Goal: Transaction & Acquisition: Purchase product/service

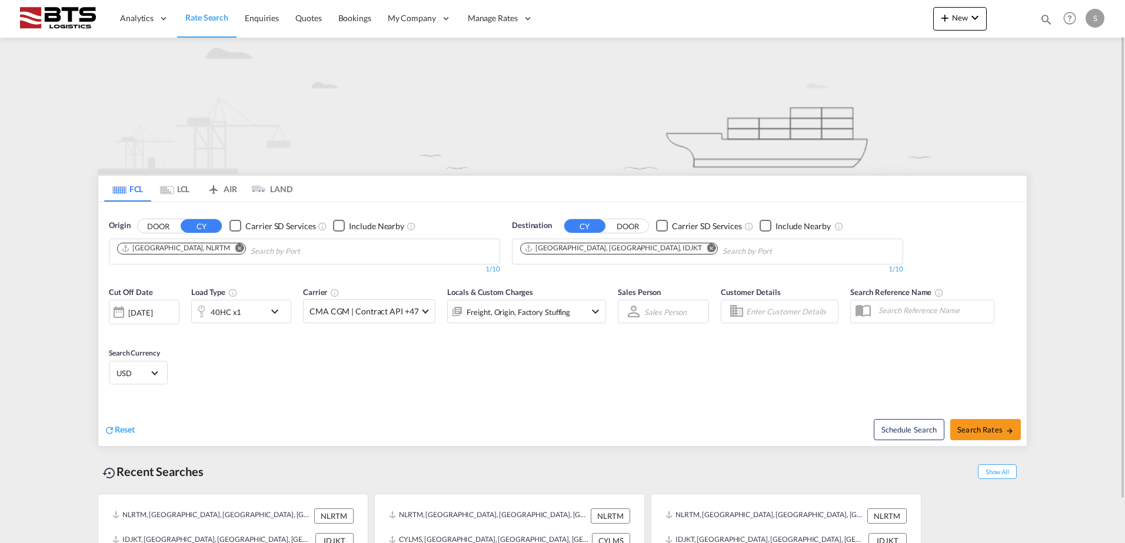
click at [204, 241] on md-chips-wrap "[GEOGRAPHIC_DATA], NLRTM" at bounding box center [241, 250] width 252 height 22
click at [235, 249] on md-icon "Remove" at bounding box center [239, 248] width 9 height 9
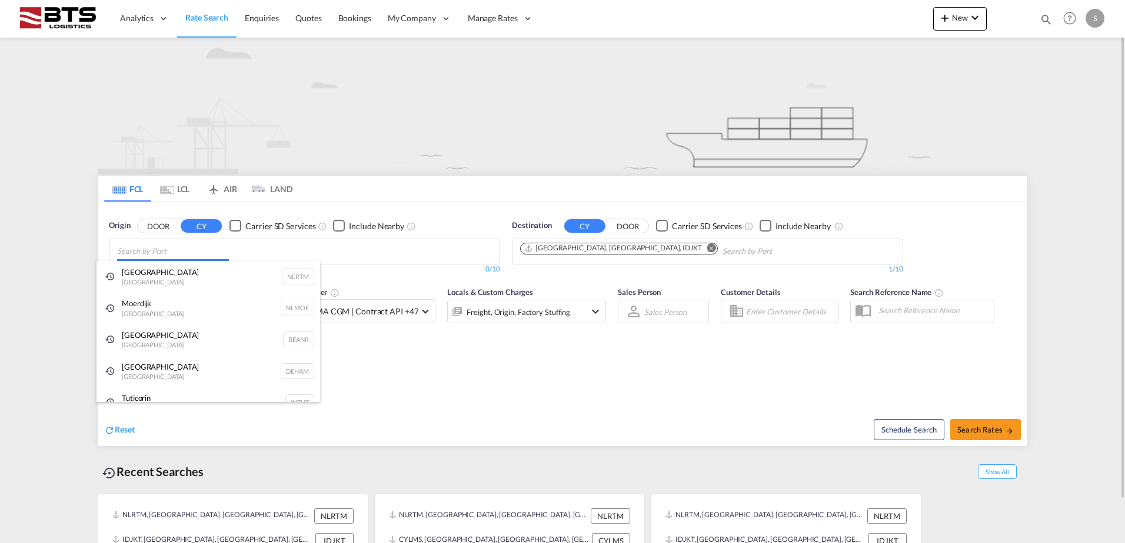
click at [202, 249] on body "Analytics Reports Dashboard Rate Search Enquiries Quotes Bookings" at bounding box center [562, 271] width 1125 height 543
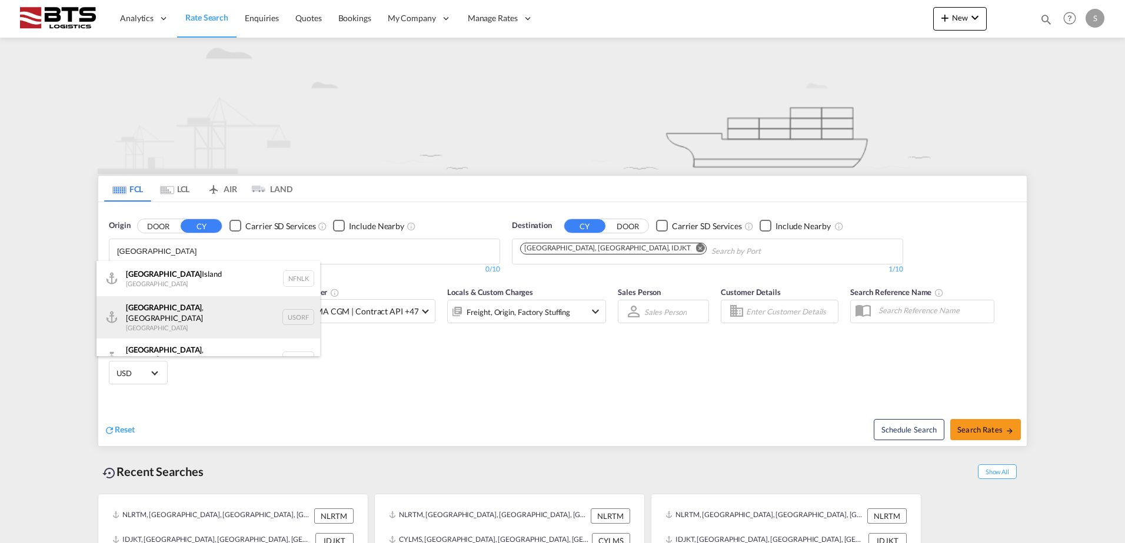
type input "[GEOGRAPHIC_DATA]"
click at [179, 311] on div "[GEOGRAPHIC_DATA] , [GEOGRAPHIC_DATA] [GEOGRAPHIC_DATA] USORF" at bounding box center [208, 317] width 224 height 42
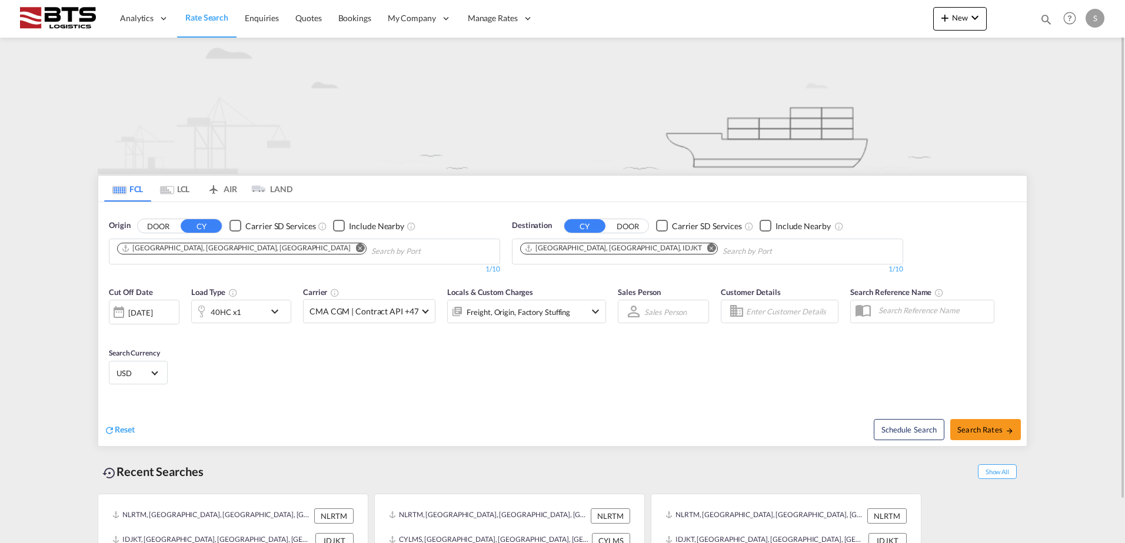
click at [707, 248] on md-icon "Remove" at bounding box center [711, 248] width 9 height 9
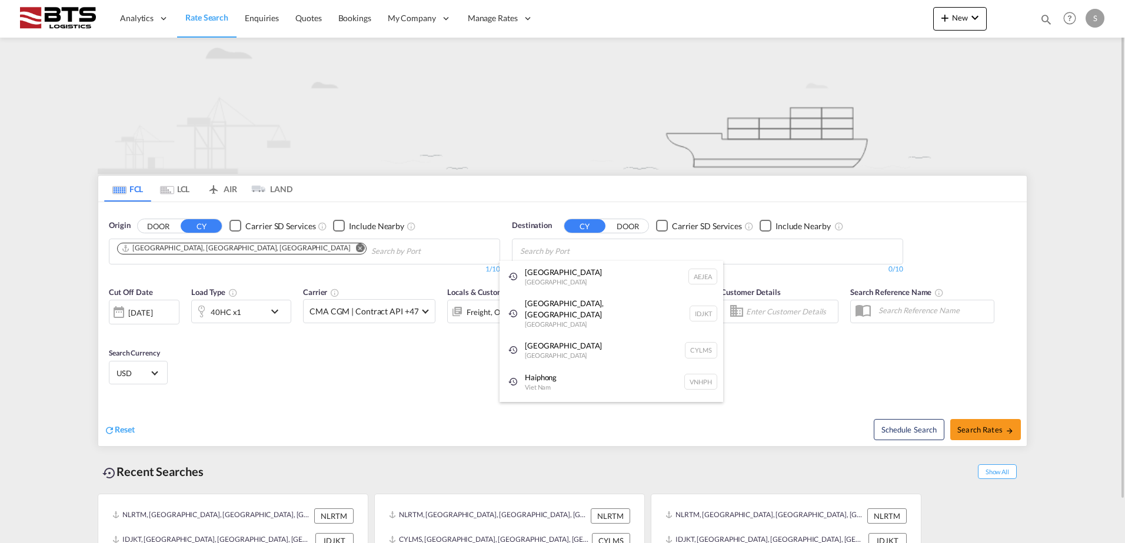
click at [606, 248] on body "Analytics Reports Dashboard Rate Search Enquiries Quotes Bookings" at bounding box center [562, 271] width 1125 height 543
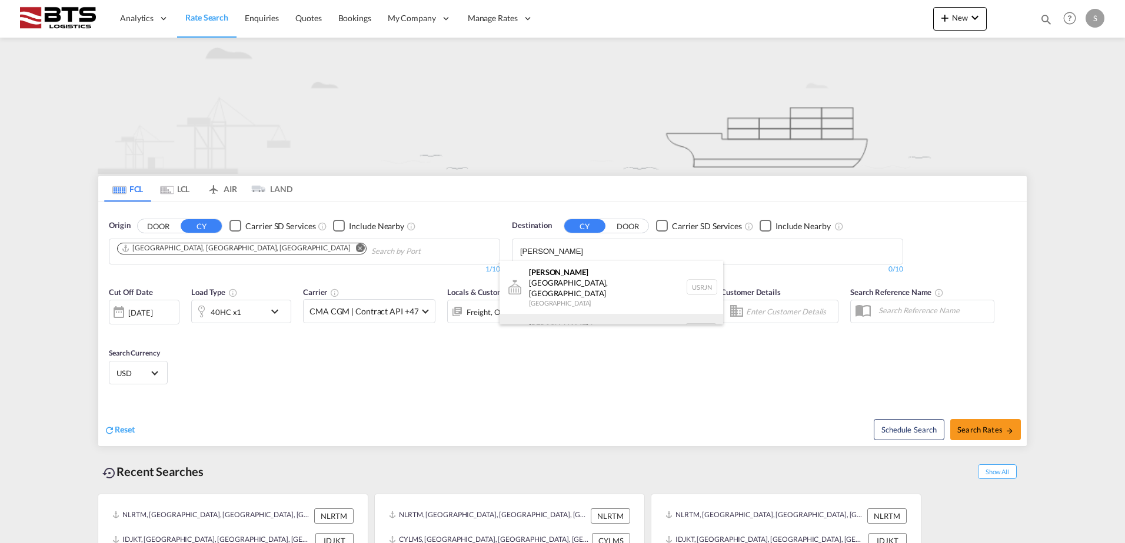
type input "[PERSON_NAME]"
click at [598, 314] on div "[PERSON_NAME] dam [GEOGRAPHIC_DATA] NLRTM" at bounding box center [611, 331] width 224 height 35
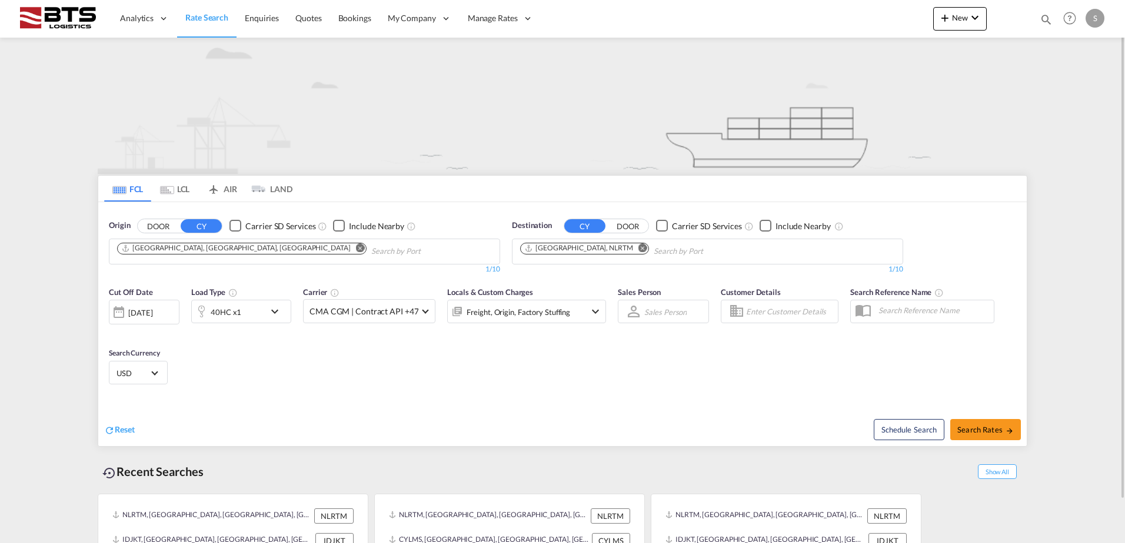
click at [278, 309] on md-icon "icon-chevron-down" at bounding box center [278, 312] width 20 height 14
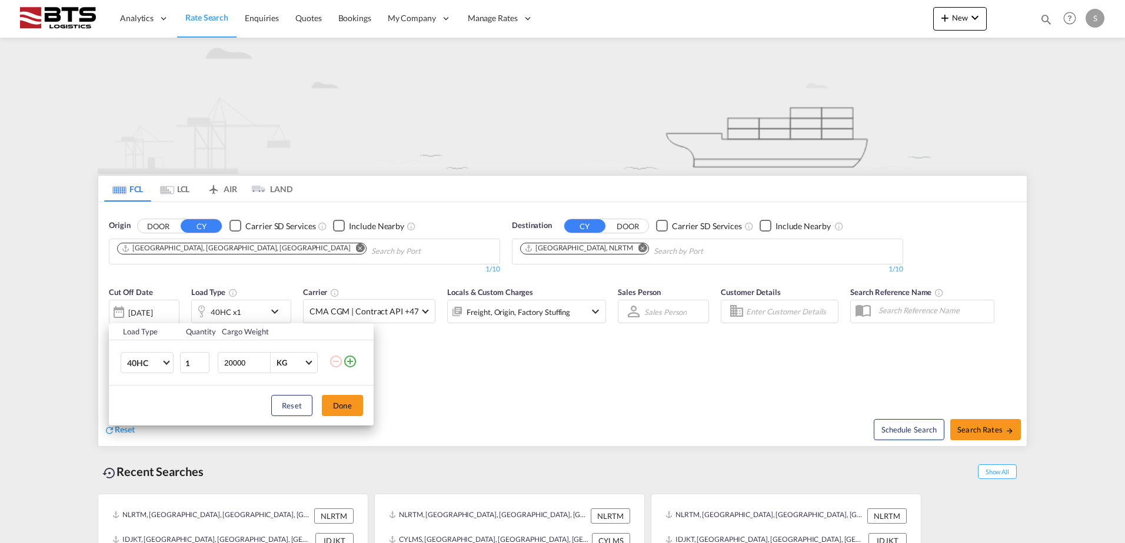
click at [168, 374] on td "40HC 20GP 40GP 40HC 45HC 20RE 40RE 40HR 20OT 40OT 20FR 40FR 40NR 20NR 45S 20TK …" at bounding box center [144, 363] width 70 height 45
click at [166, 370] on md-select-value "40HC" at bounding box center [149, 363] width 47 height 20
click at [169, 312] on md-option "20GP" at bounding box center [158, 307] width 80 height 28
click at [355, 406] on button "Done" at bounding box center [342, 405] width 41 height 21
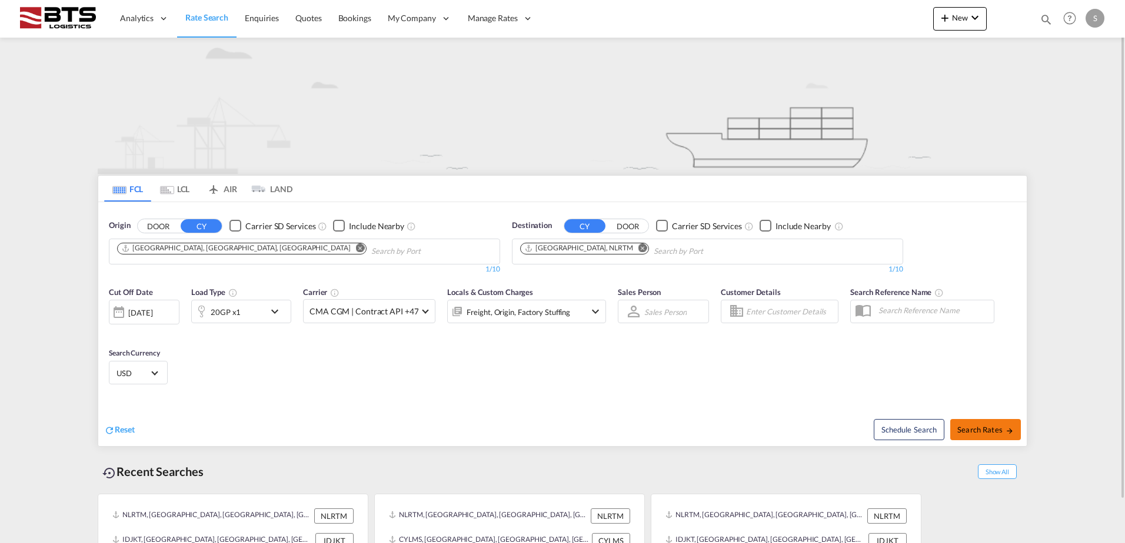
click at [1005, 428] on md-icon "icon-arrow-right" at bounding box center [1009, 431] width 8 height 8
type input "USORF to NLRTM / [DATE]"
